Goal: Task Accomplishment & Management: Manage account settings

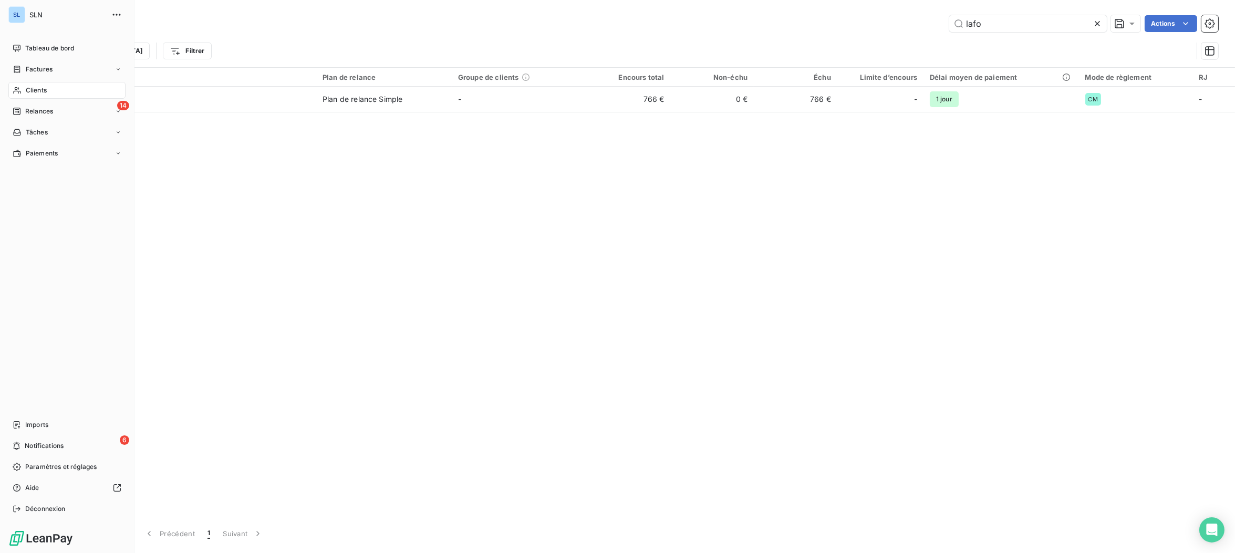
drag, startPoint x: 27, startPoint y: 88, endPoint x: 43, endPoint y: 90, distance: 16.4
click at [27, 88] on span "Clients" at bounding box center [36, 90] width 21 height 9
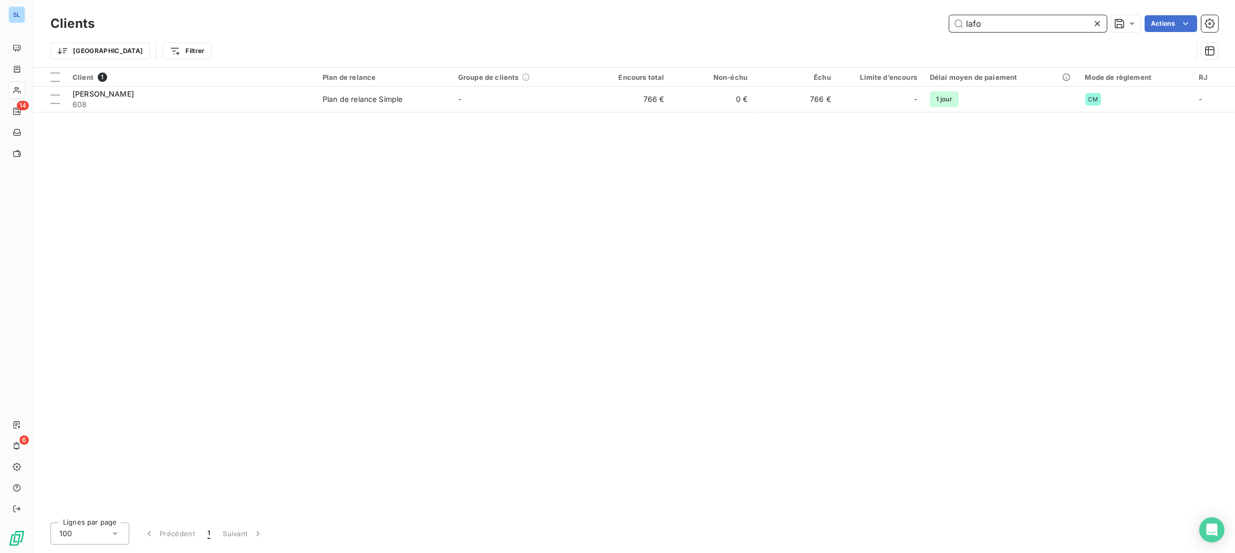
click at [889, 17] on div "lafo Actions" at bounding box center [662, 23] width 1111 height 17
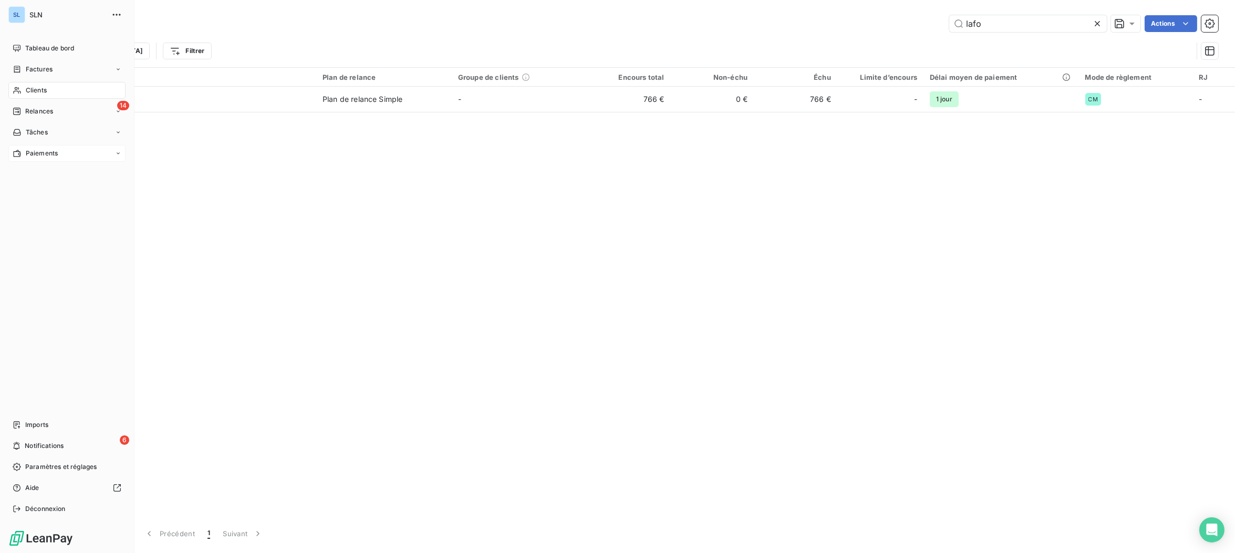
click at [47, 151] on span "Paiements" at bounding box center [42, 153] width 32 height 9
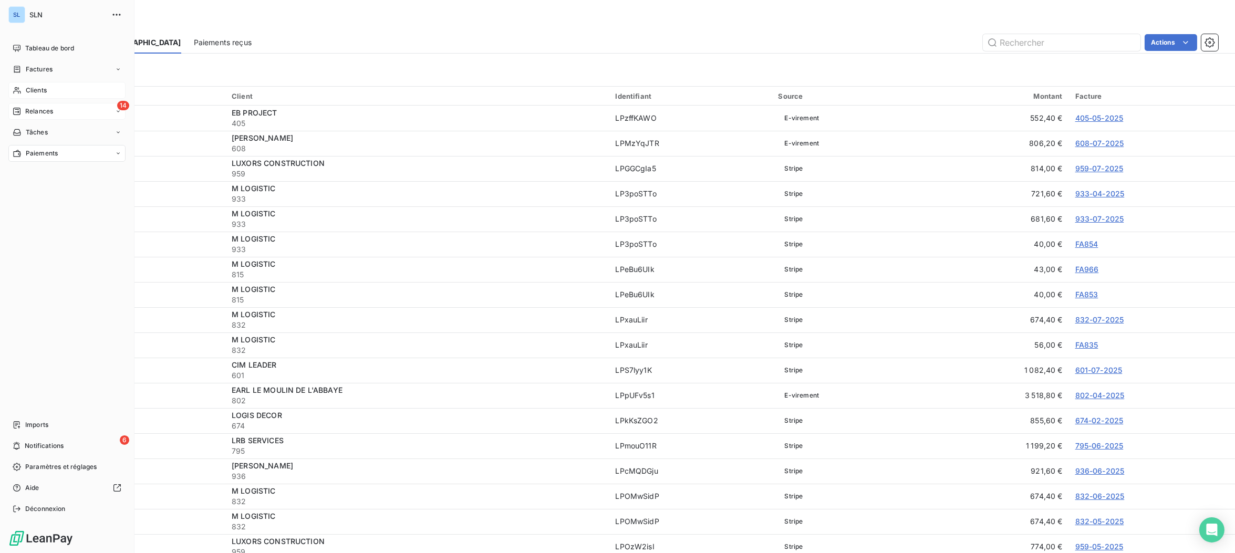
click at [35, 114] on span "Relances" at bounding box center [39, 111] width 28 height 9
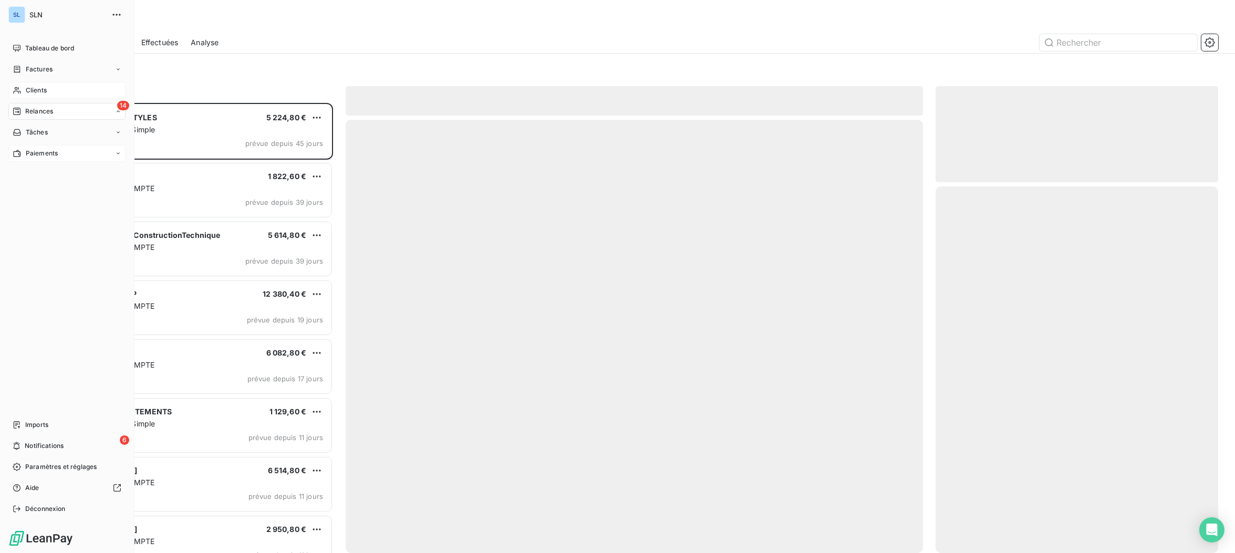
scroll to position [450, 282]
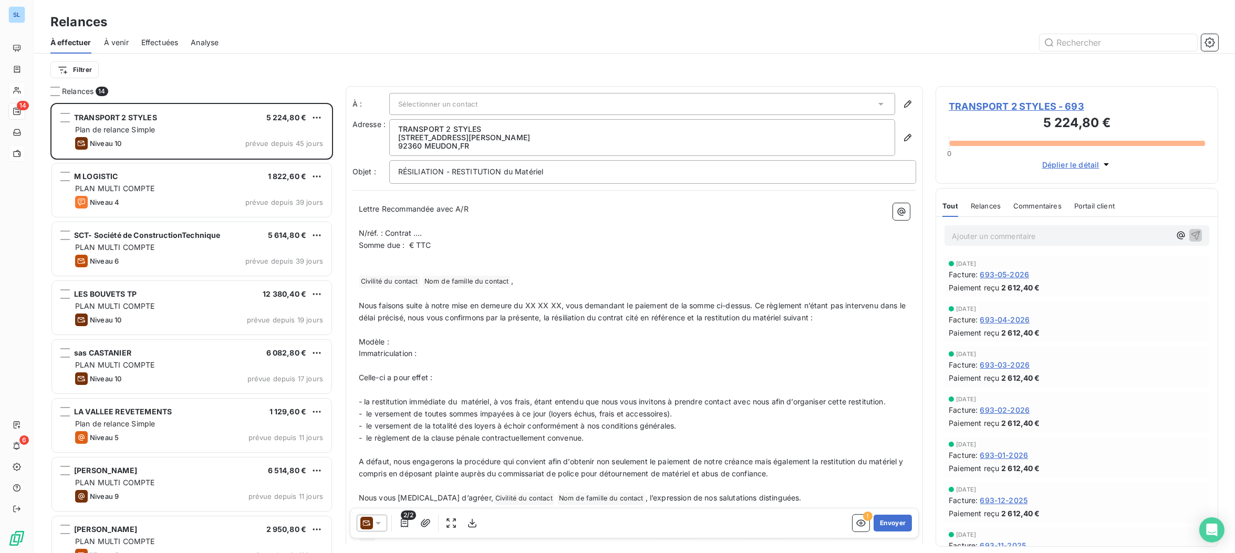
click at [170, 43] on span "Effectuées" at bounding box center [159, 42] width 37 height 11
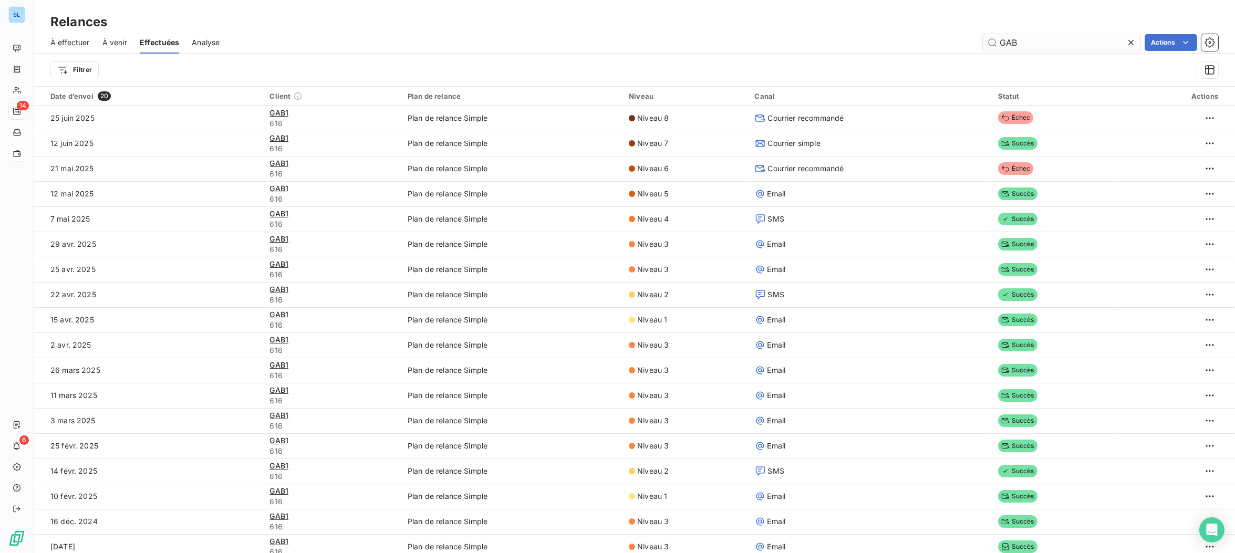
type input "GAB"
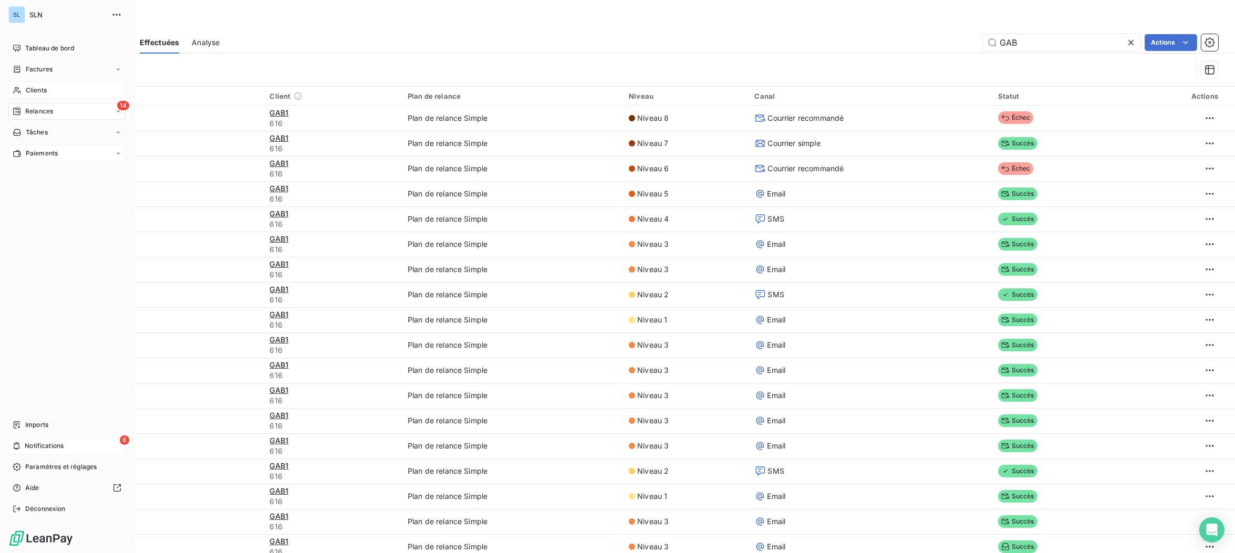
click at [34, 448] on span "Notifications" at bounding box center [44, 445] width 39 height 9
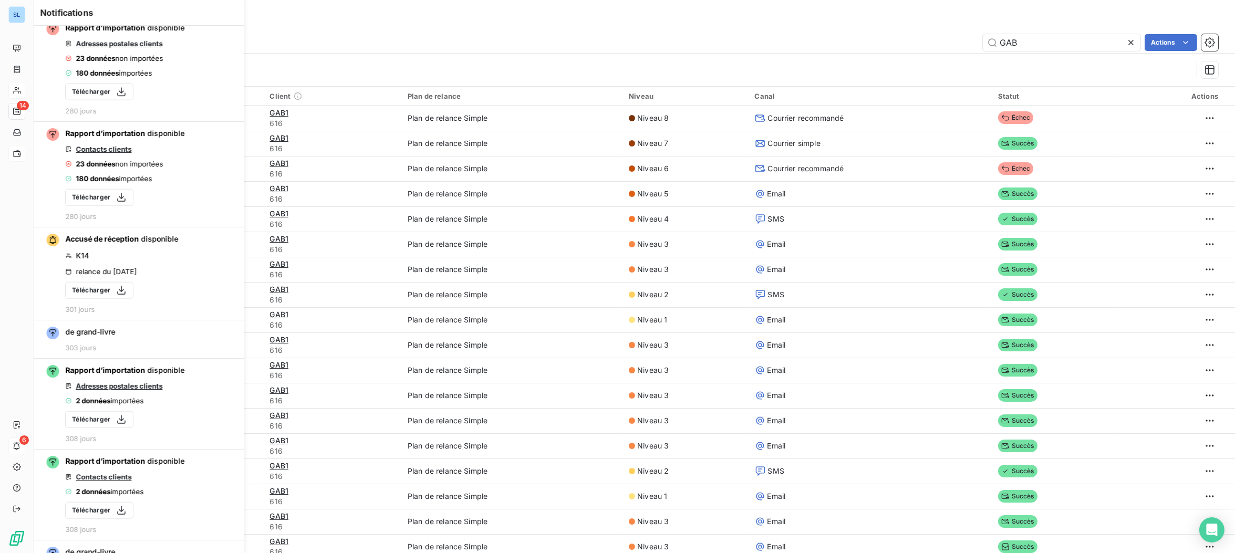
scroll to position [3777, 0]
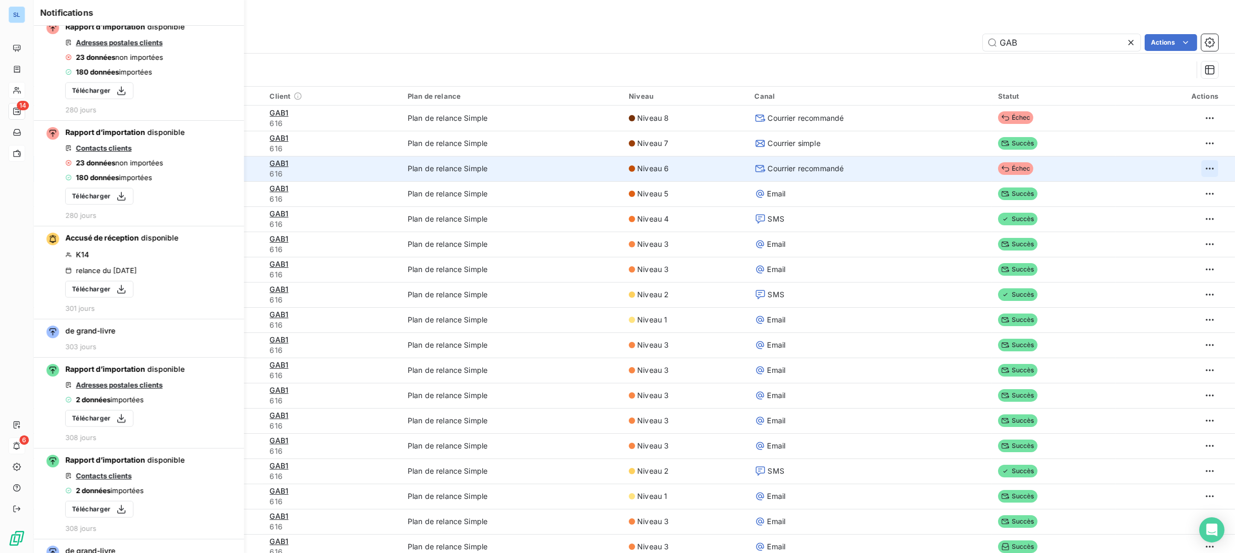
click at [1201, 169] on html "SL 14 6 Relances À effectuer À venir Effectuées Analyse GAB Actions Filtrer Dat…" at bounding box center [617, 276] width 1235 height 553
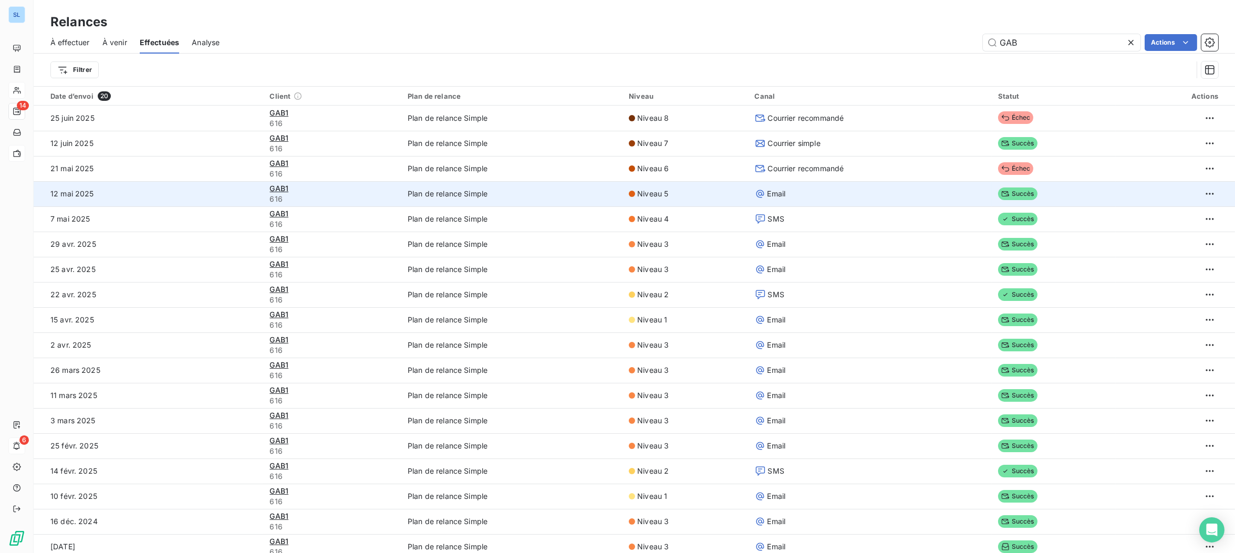
drag, startPoint x: 1016, startPoint y: 167, endPoint x: 850, endPoint y: 185, distance: 166.5
click at [1016, 167] on html "SL 14 6 Relances À effectuer À venir Effectuées Analyse GAB Actions Filtrer Dat…" at bounding box center [617, 276] width 1235 height 553
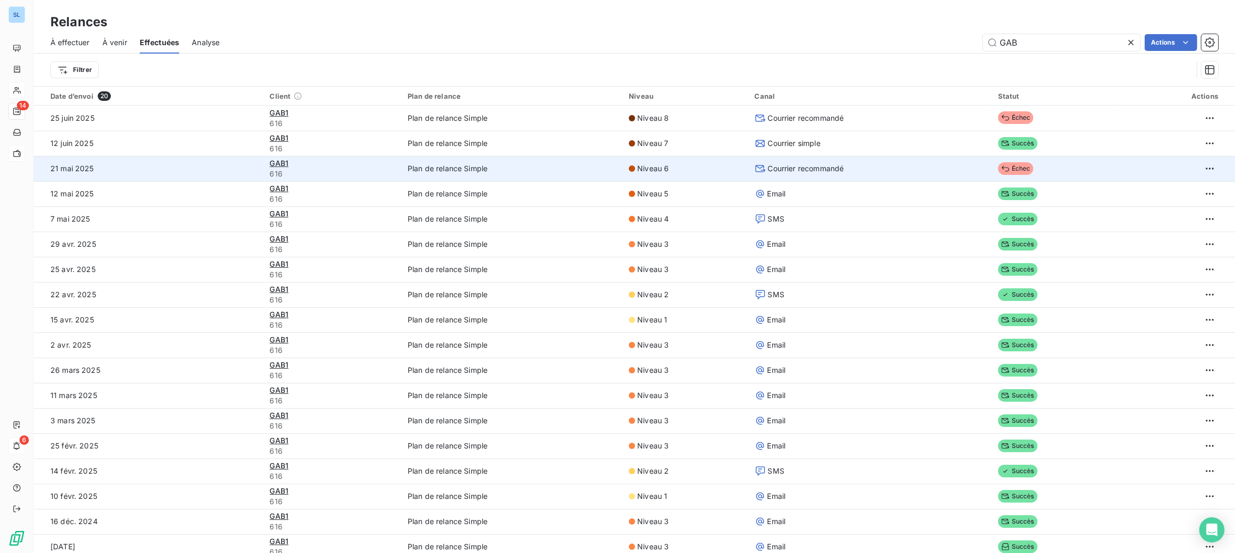
click at [790, 169] on span "Courrier recommandé" at bounding box center [806, 168] width 76 height 11
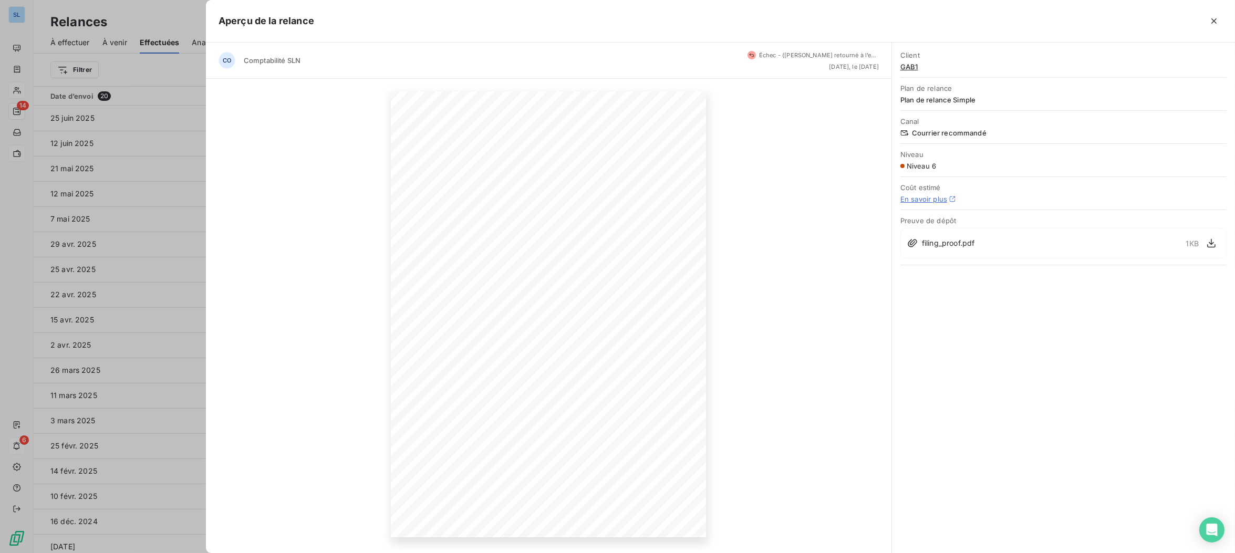
click at [951, 244] on span "filing_proof.pdf" at bounding box center [948, 243] width 53 height 11
click at [1209, 244] on icon "button" at bounding box center [1211, 243] width 8 height 9
click at [655, 519] on icon "button" at bounding box center [655, 515] width 11 height 11
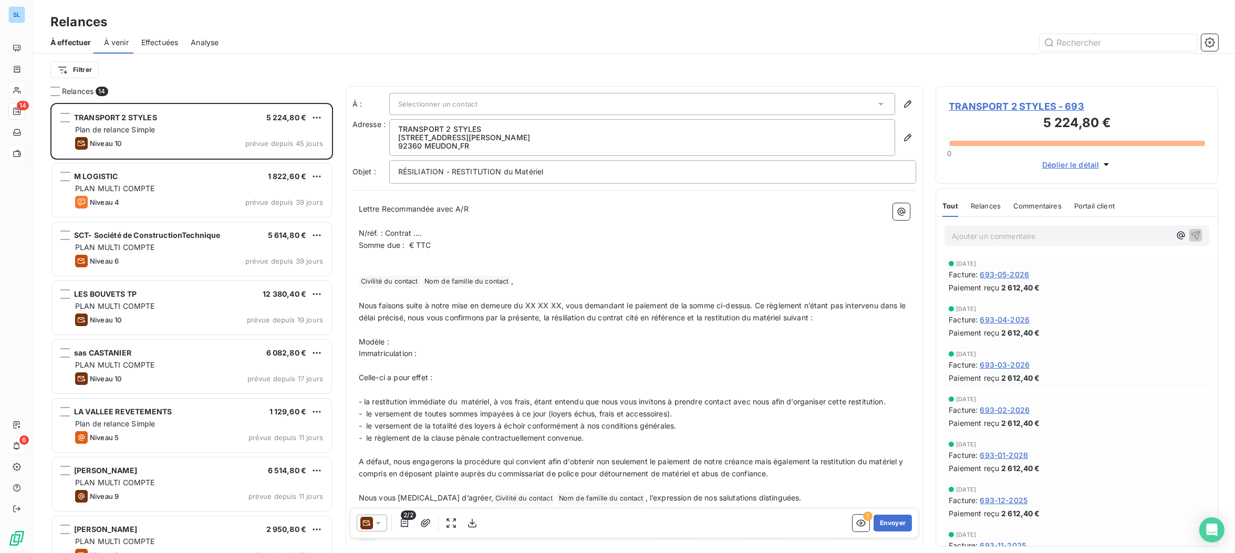
scroll to position [450, 282]
click at [168, 40] on span "Effectuées" at bounding box center [159, 42] width 37 height 11
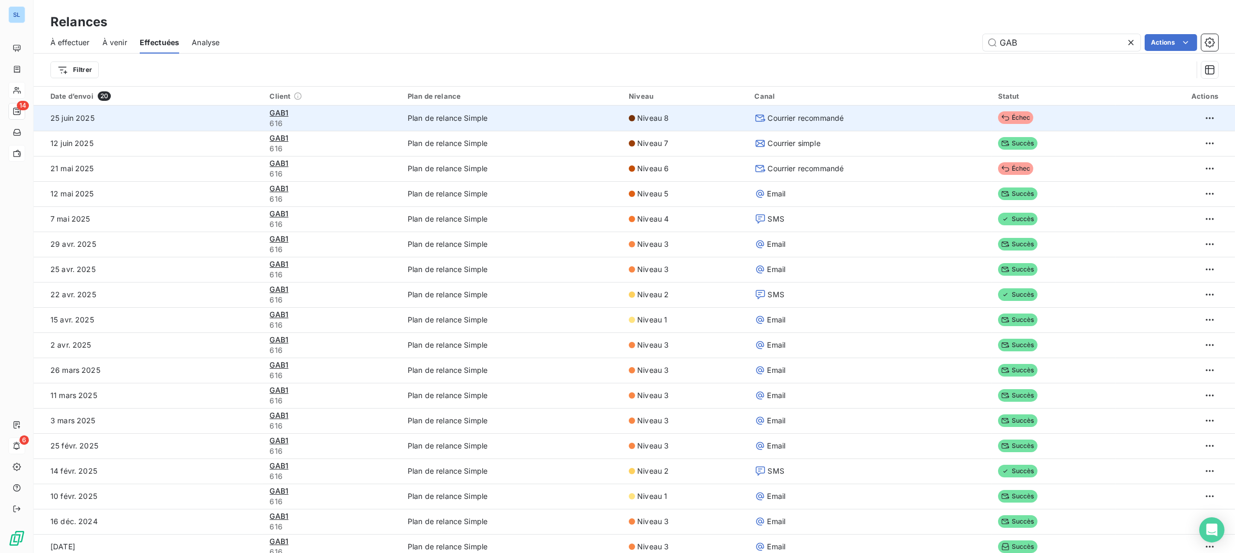
click at [800, 119] on span "Courrier recommandé" at bounding box center [806, 118] width 76 height 11
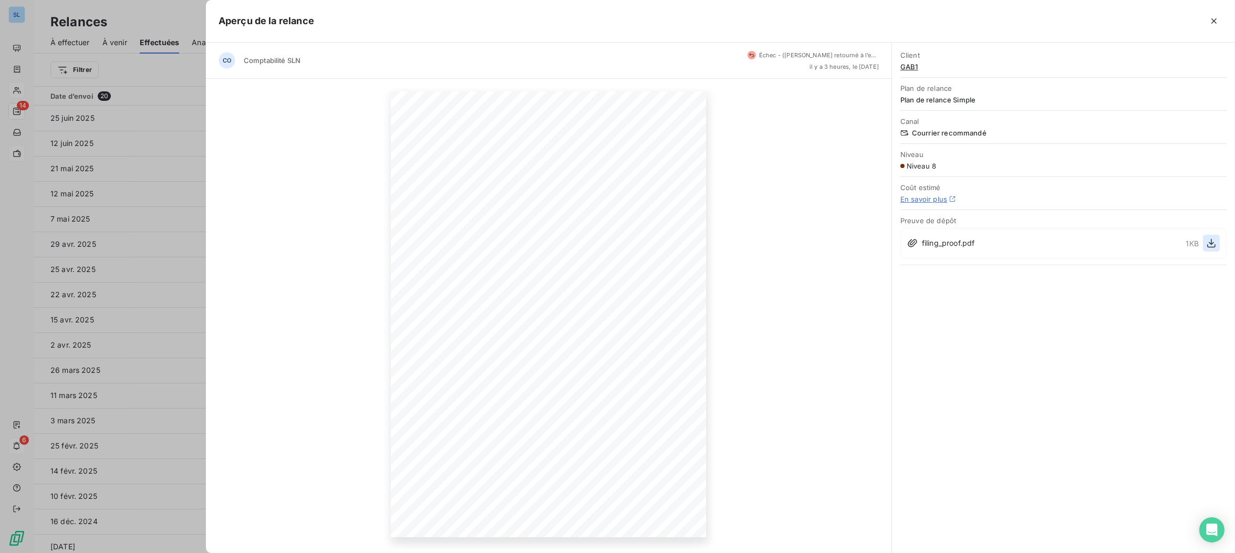
drag, startPoint x: 1213, startPoint y: 243, endPoint x: 1207, endPoint y: 248, distance: 7.4
click at [1213, 243] on icon "button" at bounding box center [1211, 243] width 11 height 11
